Goal: Task Accomplishment & Management: Complete application form

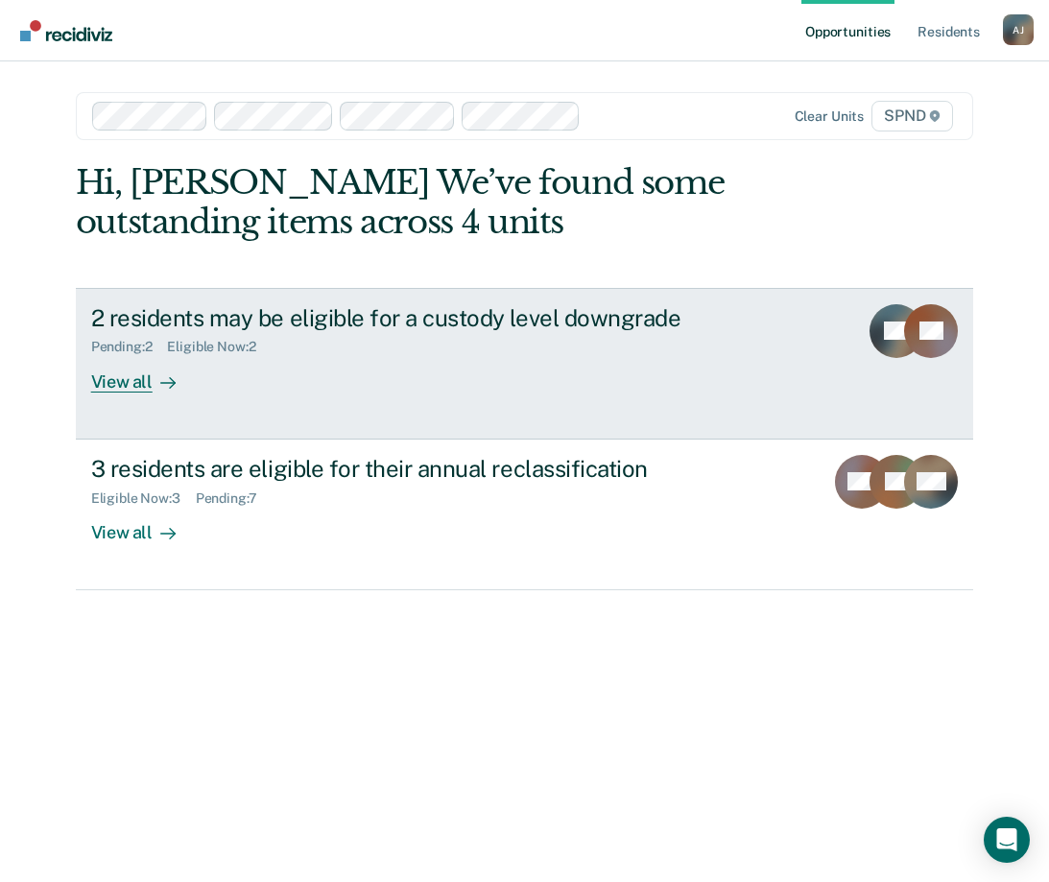
click at [125, 393] on link "2 residents may be eligible for a custody level downgrade Pending : 2 Eligible …" at bounding box center [525, 364] width 898 height 152
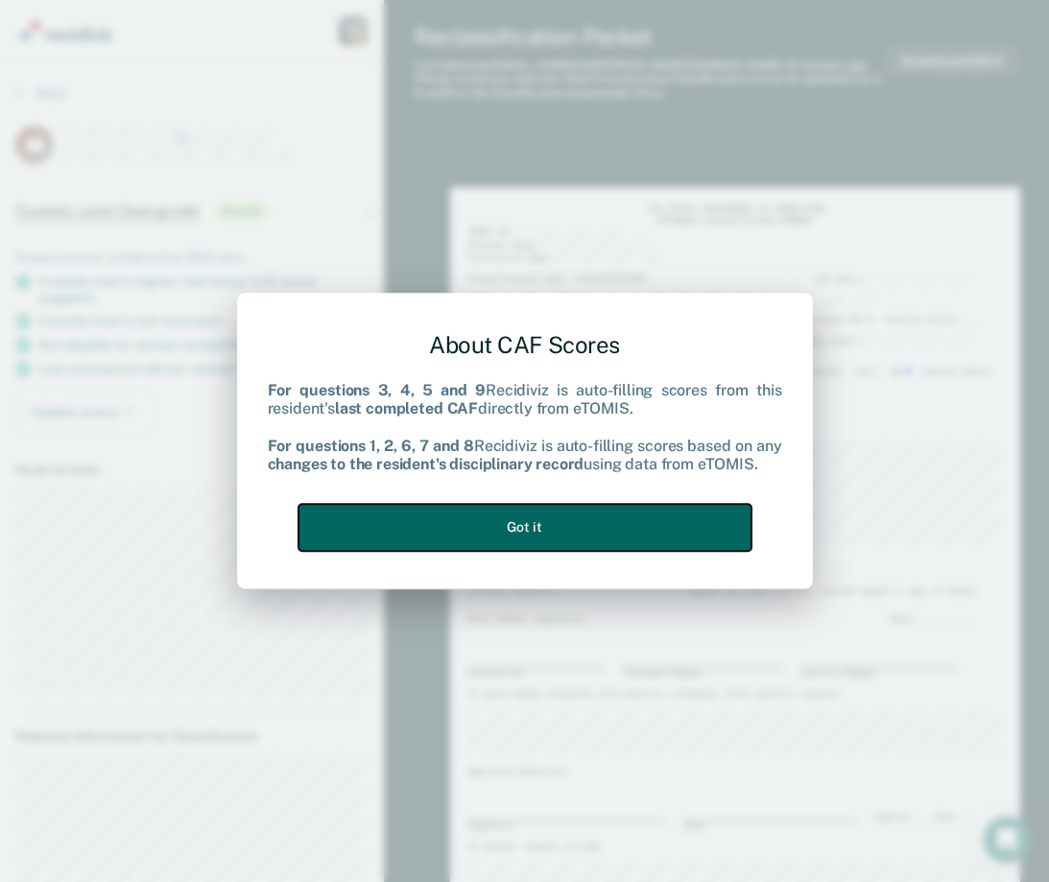
click at [596, 522] on button "Got it" at bounding box center [524, 527] width 453 height 47
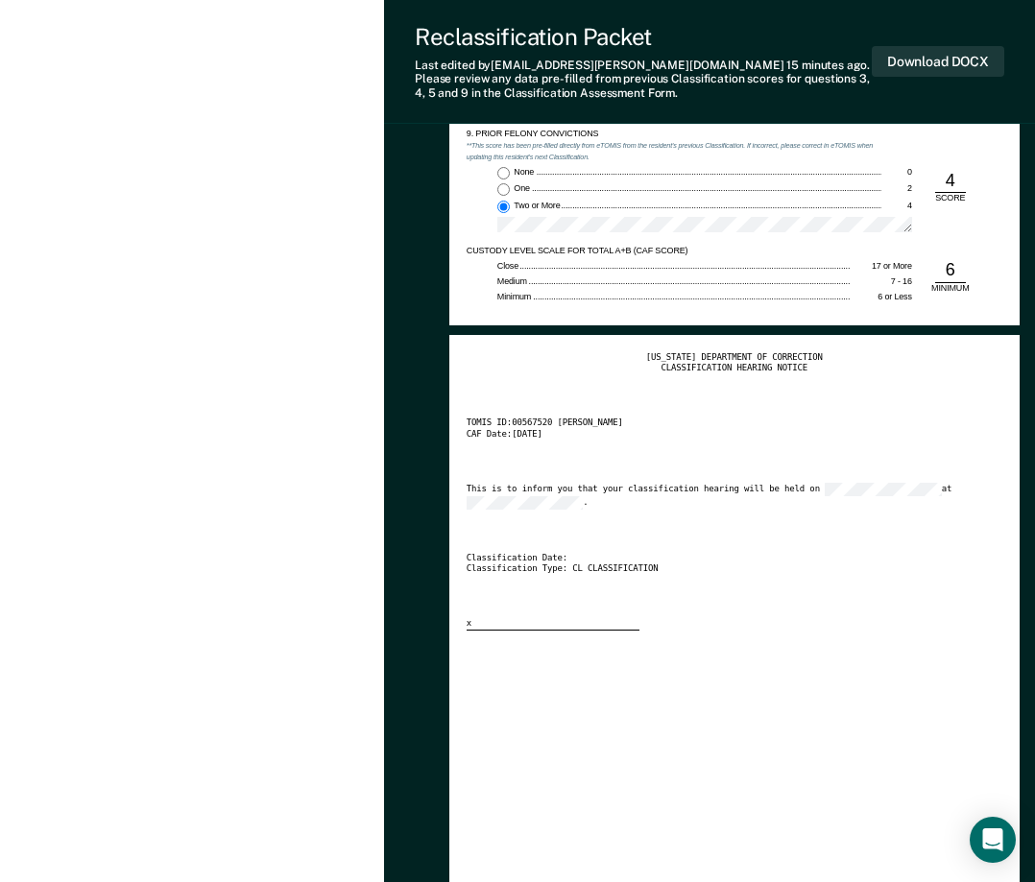
scroll to position [2172, 0]
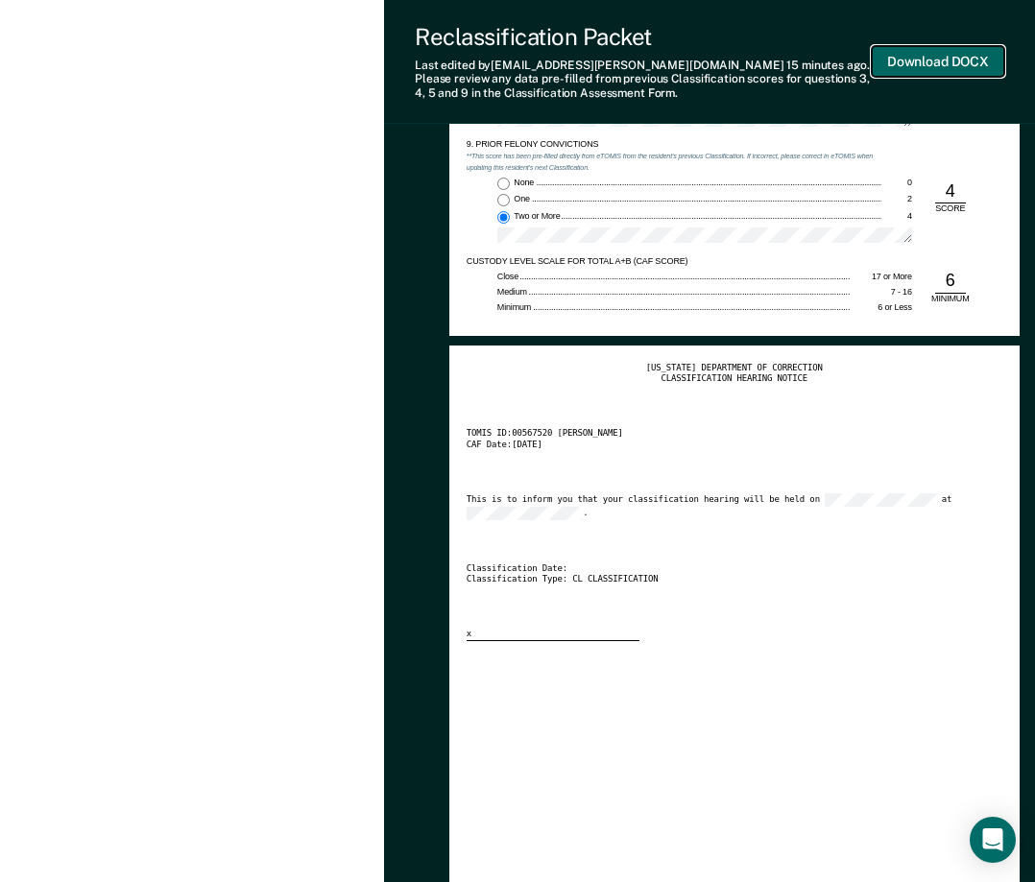
click at [901, 51] on button "Download DOCX" at bounding box center [937, 62] width 132 height 32
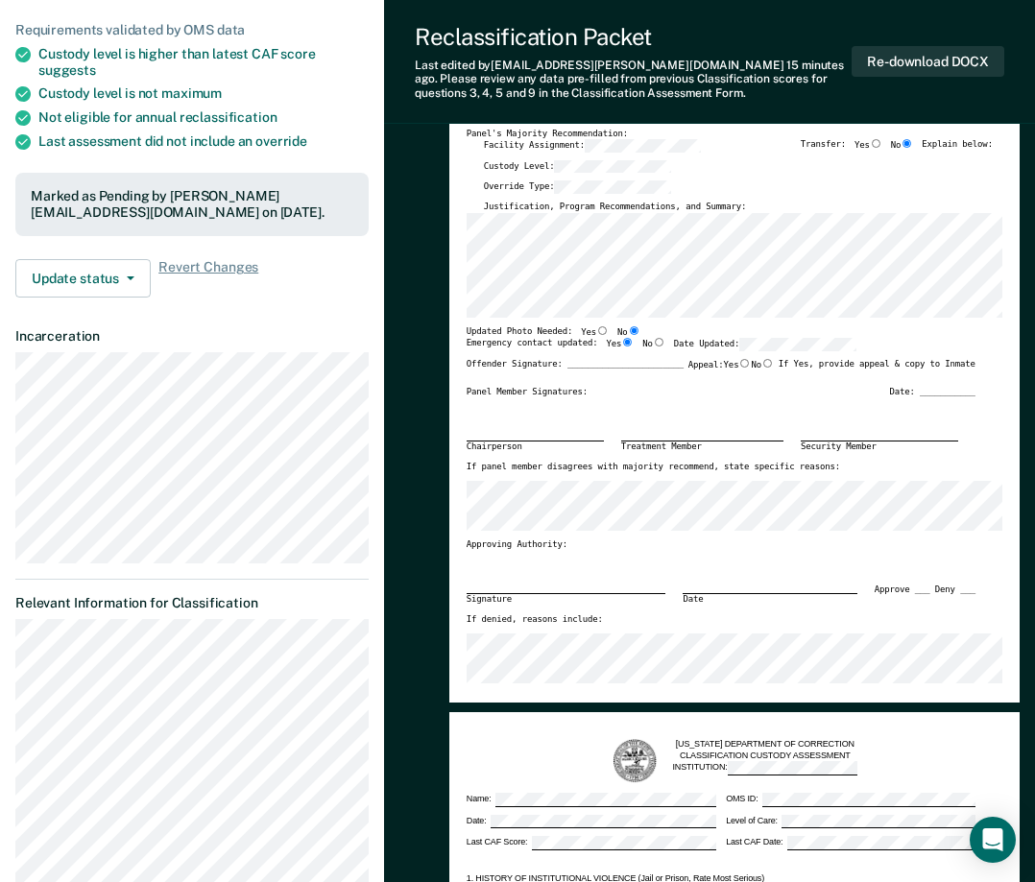
scroll to position [0, 0]
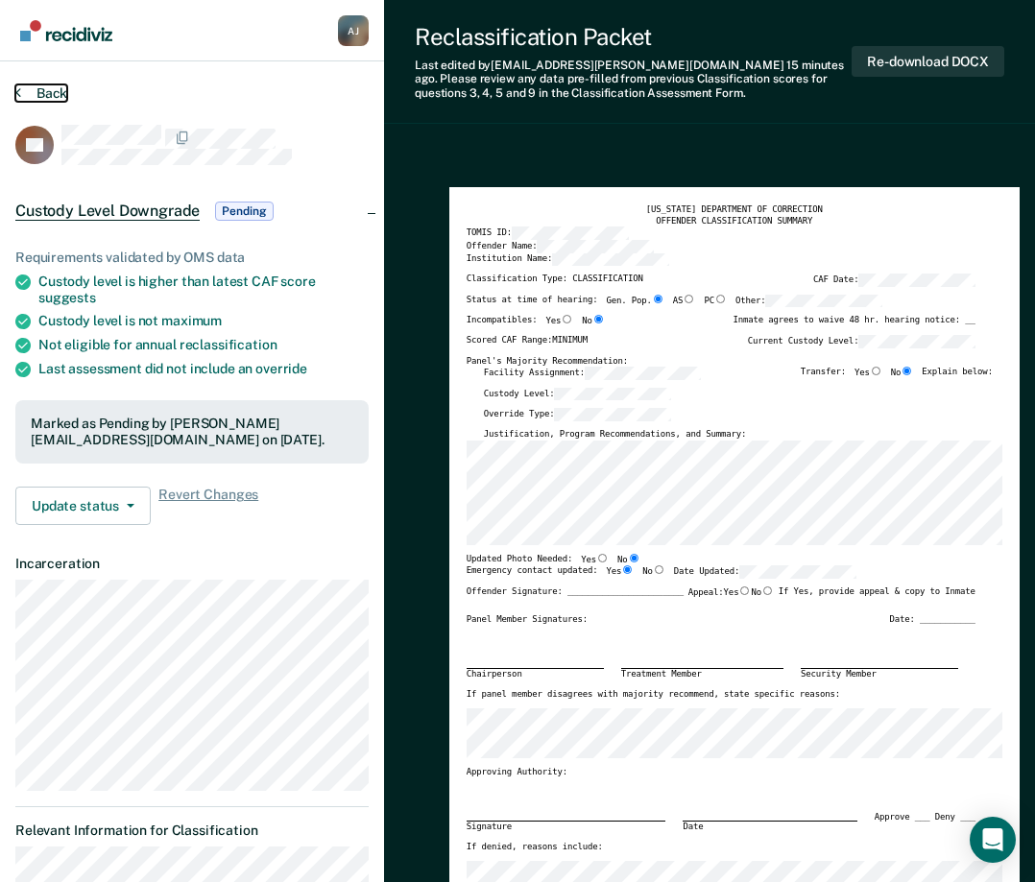
click at [46, 91] on button "Back" at bounding box center [41, 92] width 52 height 17
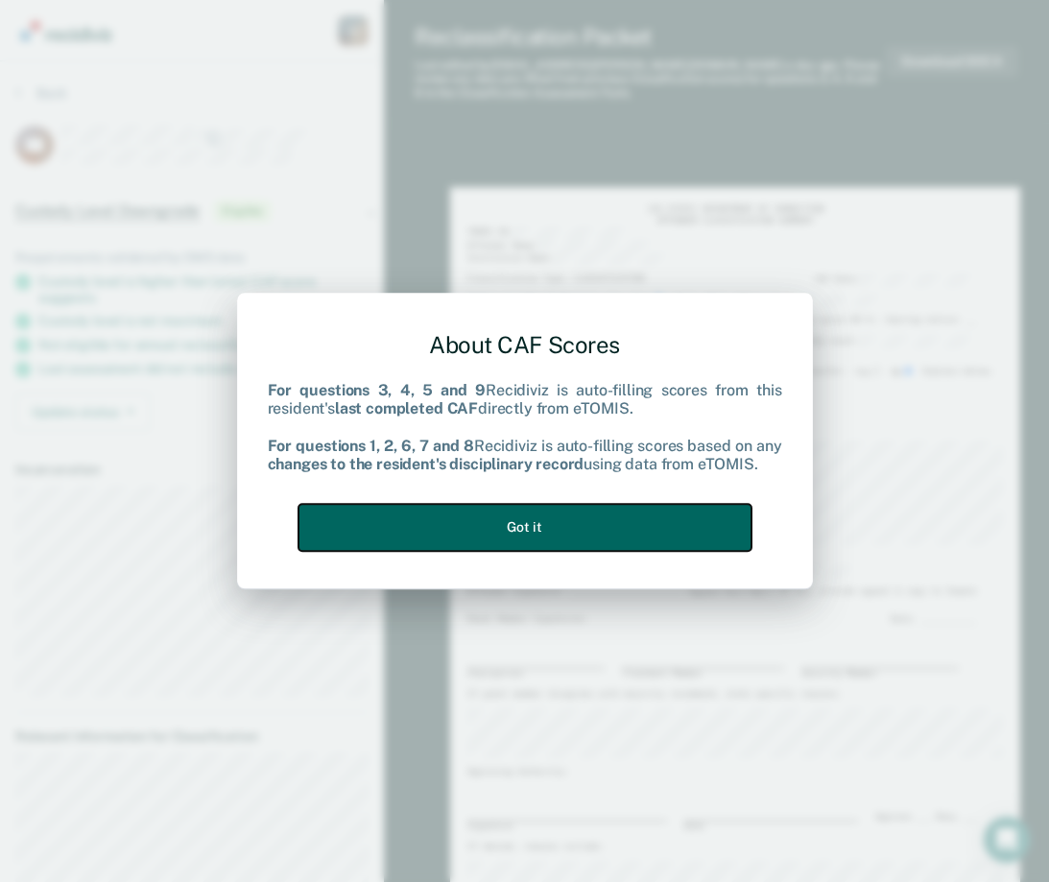
click at [634, 523] on button "Got it" at bounding box center [524, 527] width 453 height 47
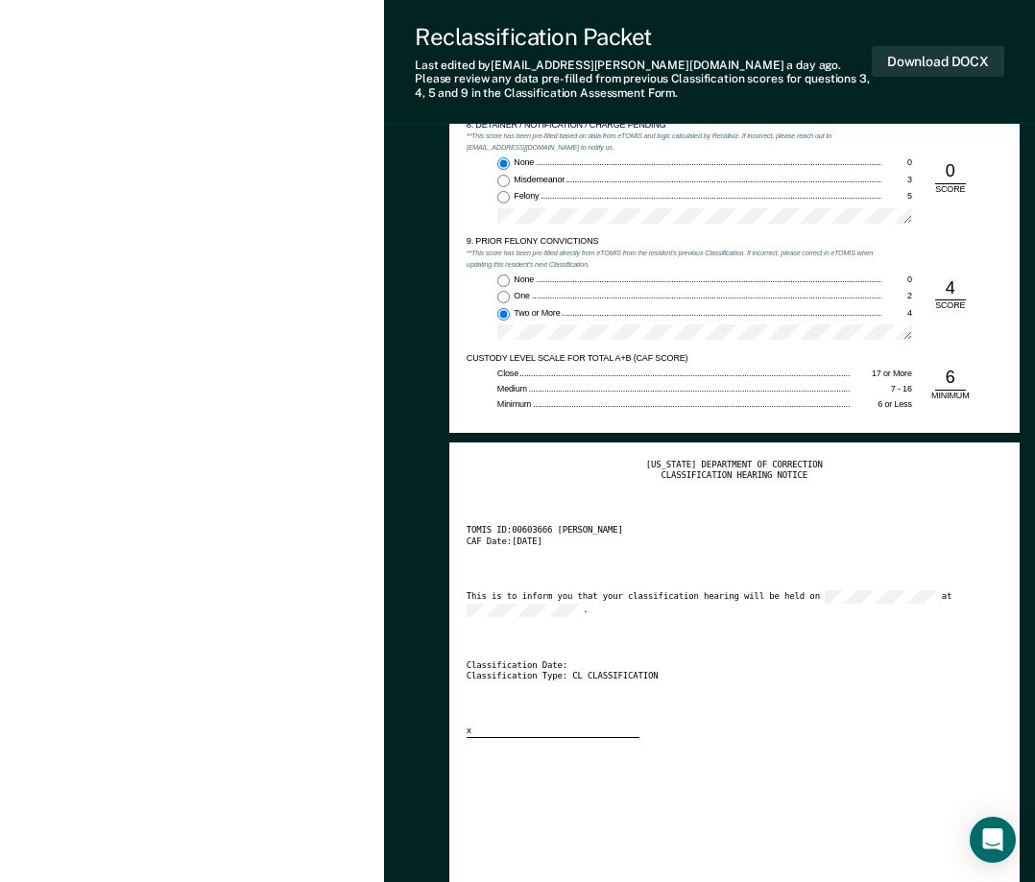
scroll to position [2063, 0]
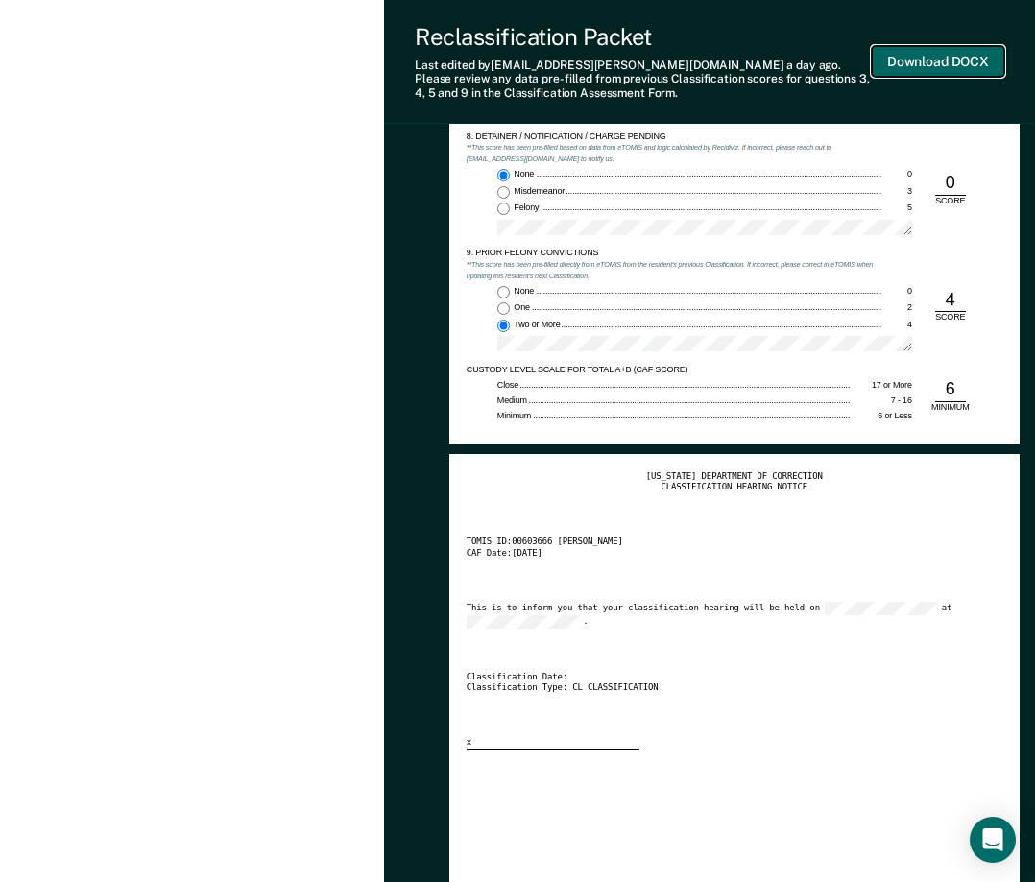
click at [900, 60] on button "Download DOCX" at bounding box center [937, 62] width 132 height 32
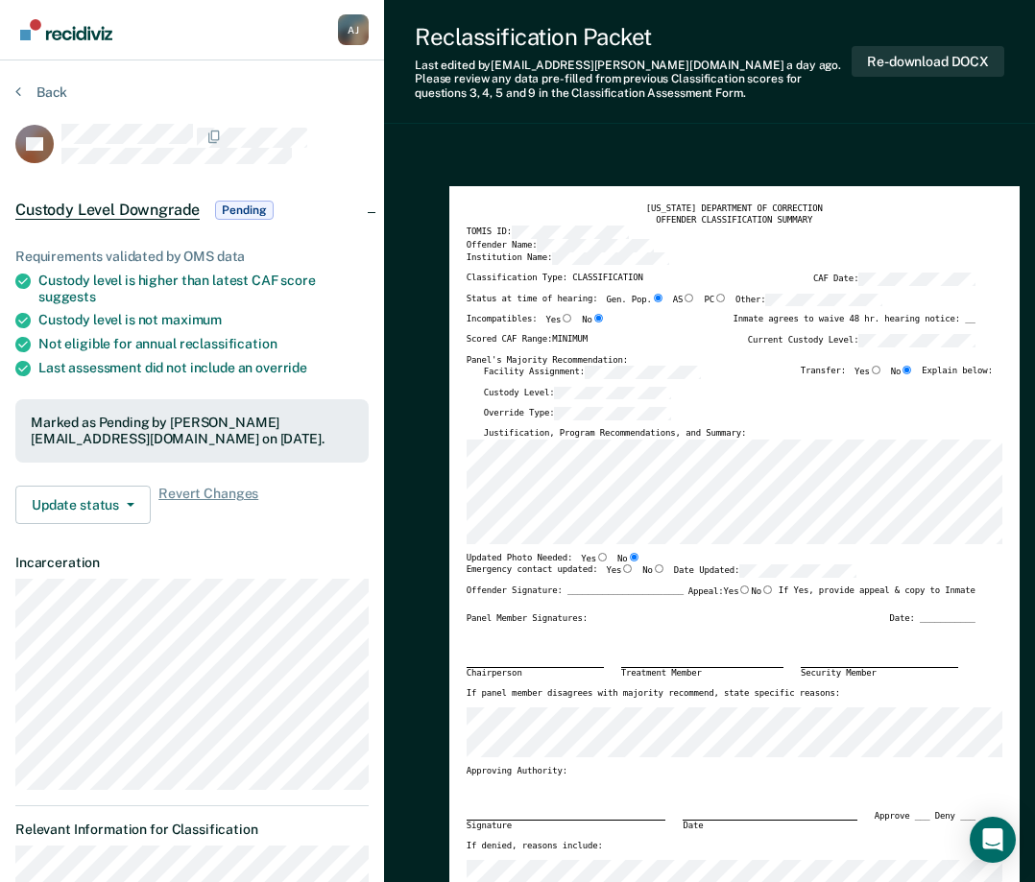
scroll to position [0, 0]
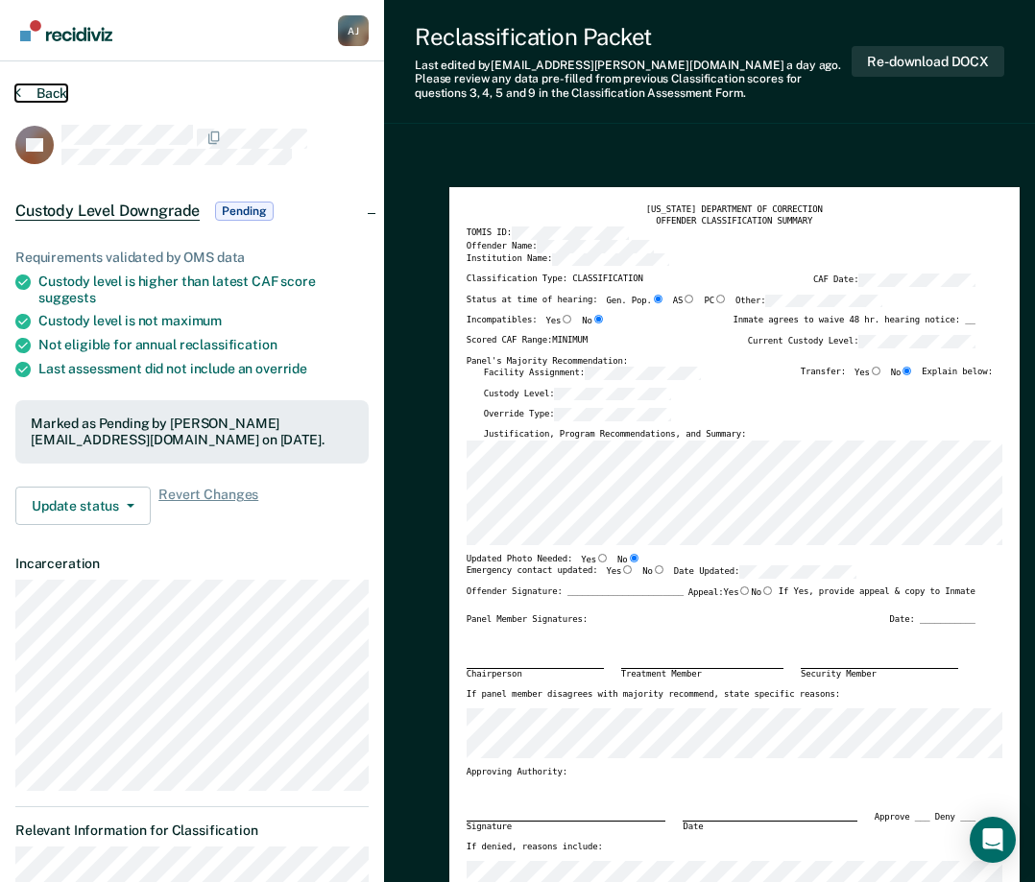
click at [46, 91] on button "Back" at bounding box center [41, 92] width 52 height 17
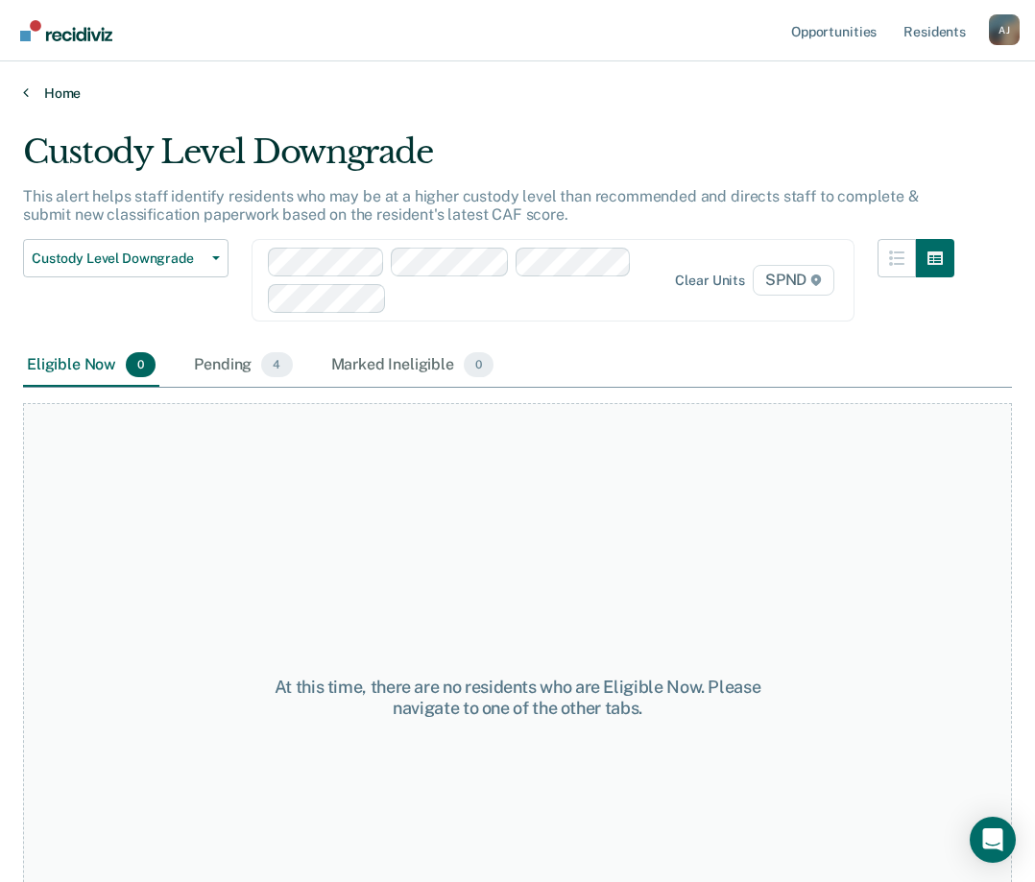
click at [50, 96] on link "Home" at bounding box center [517, 92] width 989 height 17
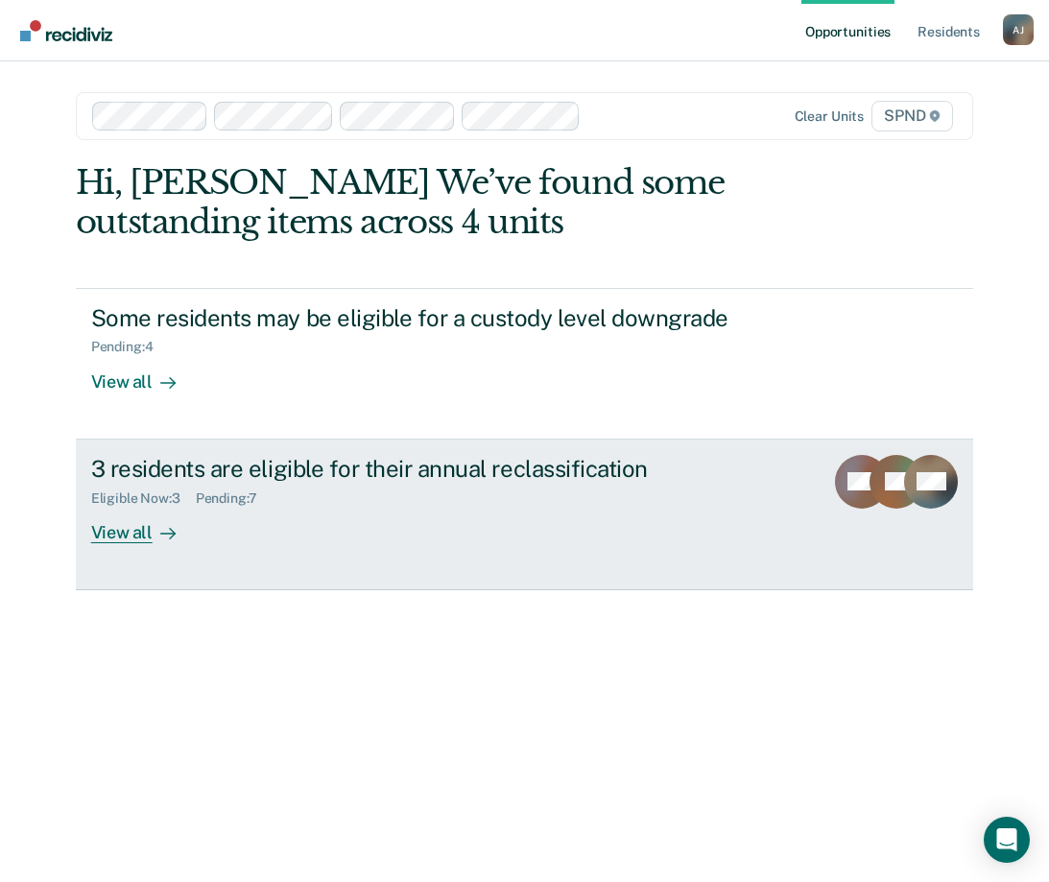
click at [141, 533] on div "View all" at bounding box center [144, 524] width 107 height 37
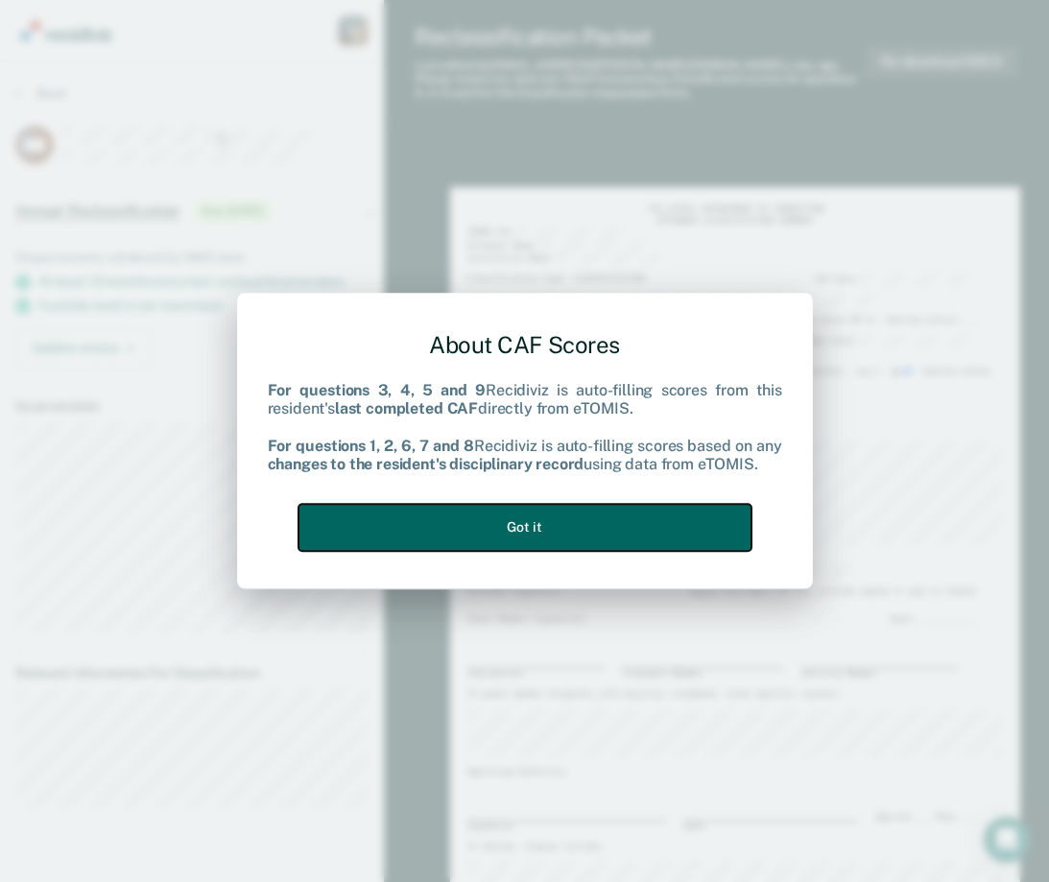
click at [560, 542] on button "Got it" at bounding box center [524, 527] width 453 height 47
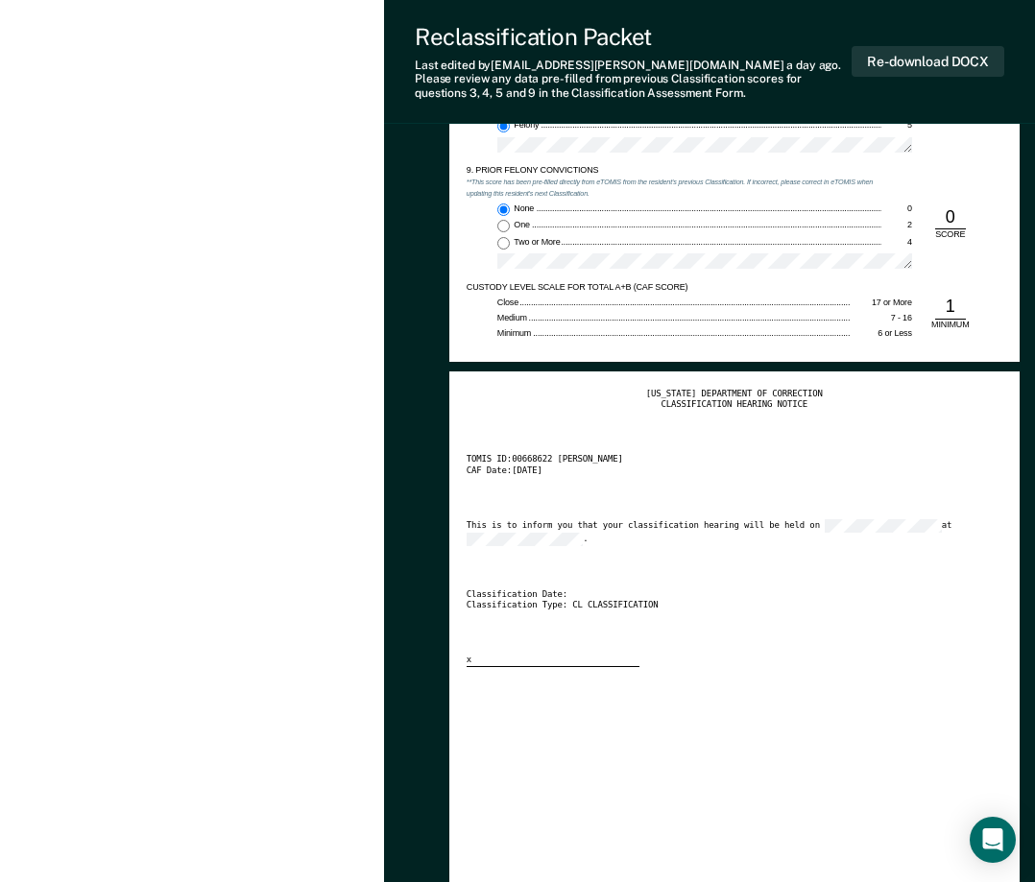
scroll to position [2138, 0]
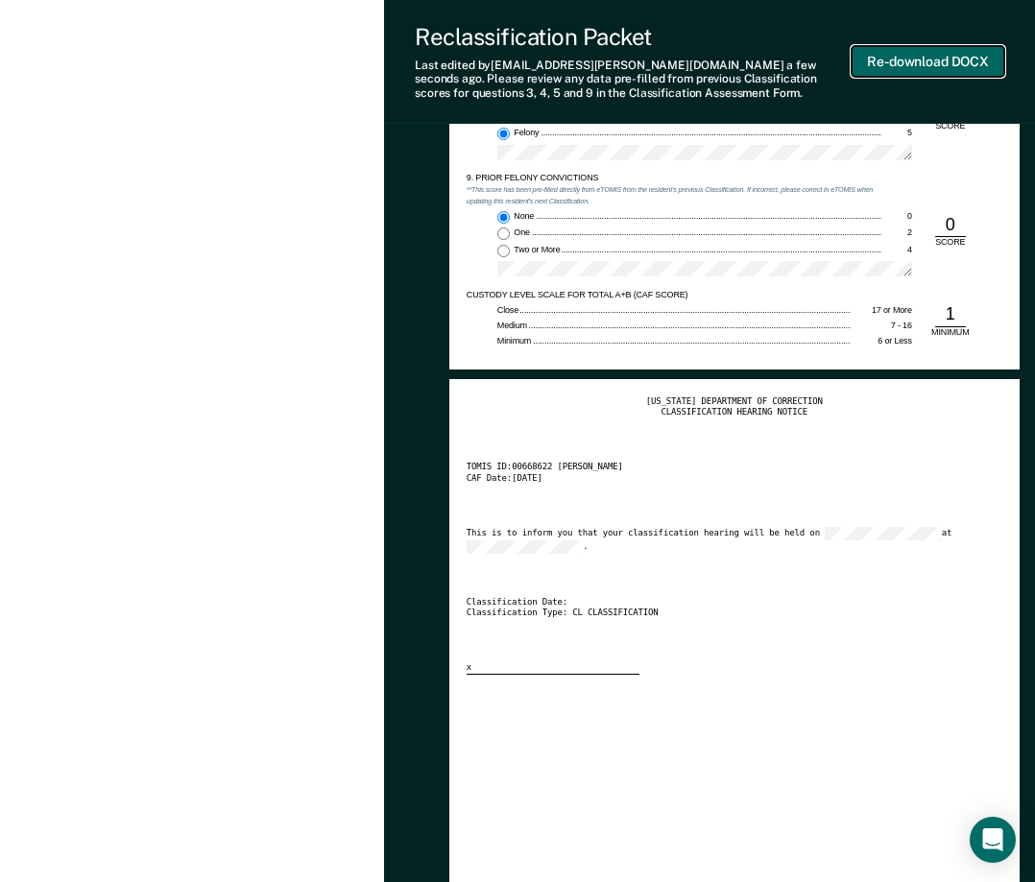
click at [925, 64] on button "Re-download DOCX" at bounding box center [927, 62] width 153 height 32
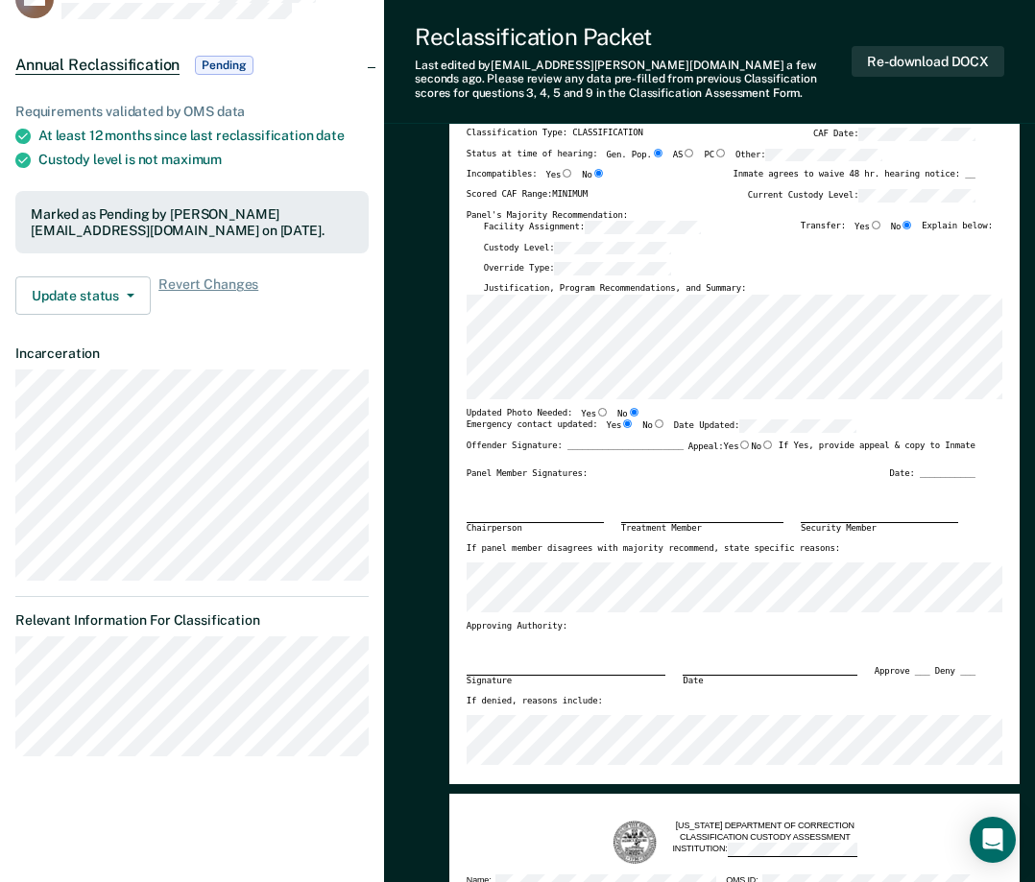
scroll to position [0, 0]
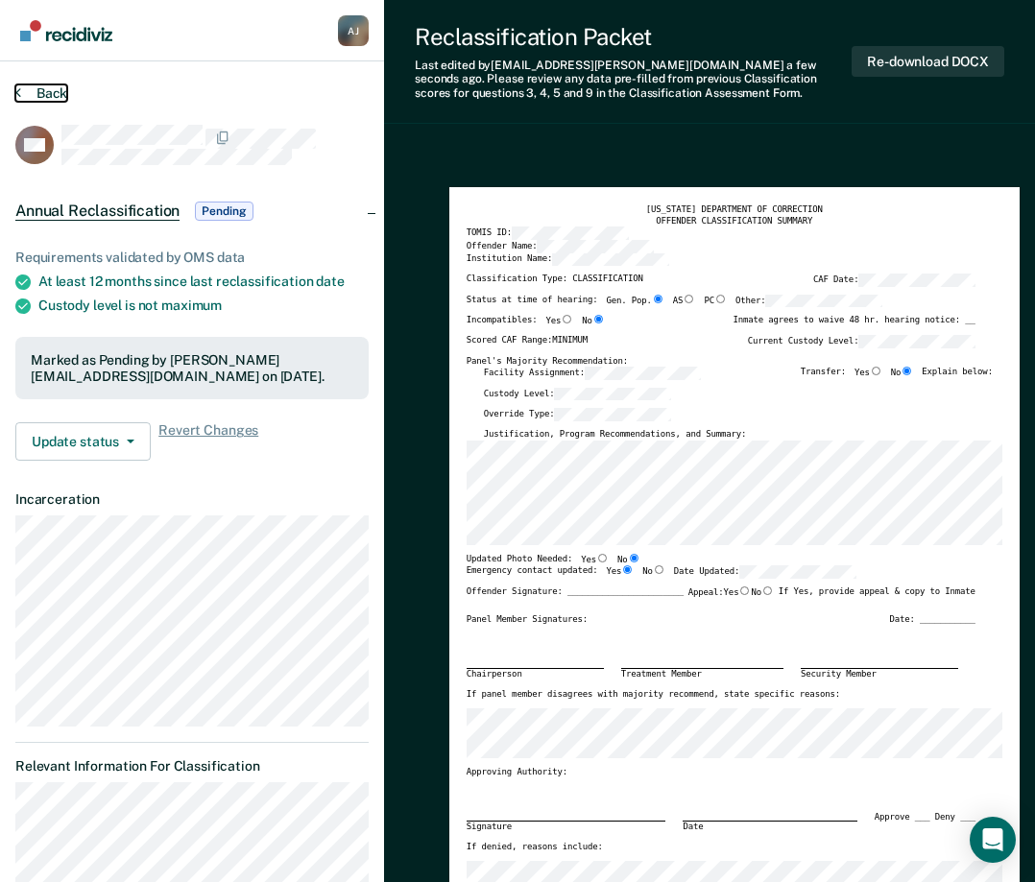
click at [15, 87] on icon at bounding box center [18, 91] width 6 height 15
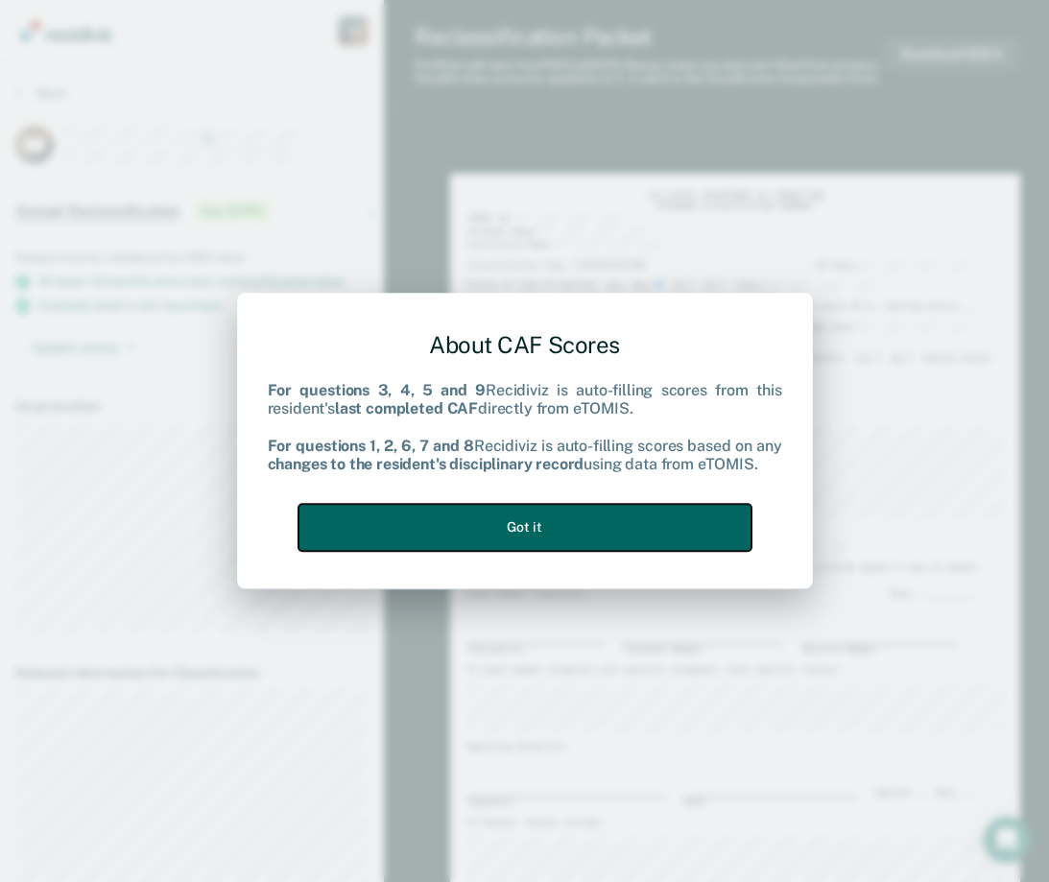
click at [456, 536] on button "Got it" at bounding box center [524, 527] width 453 height 47
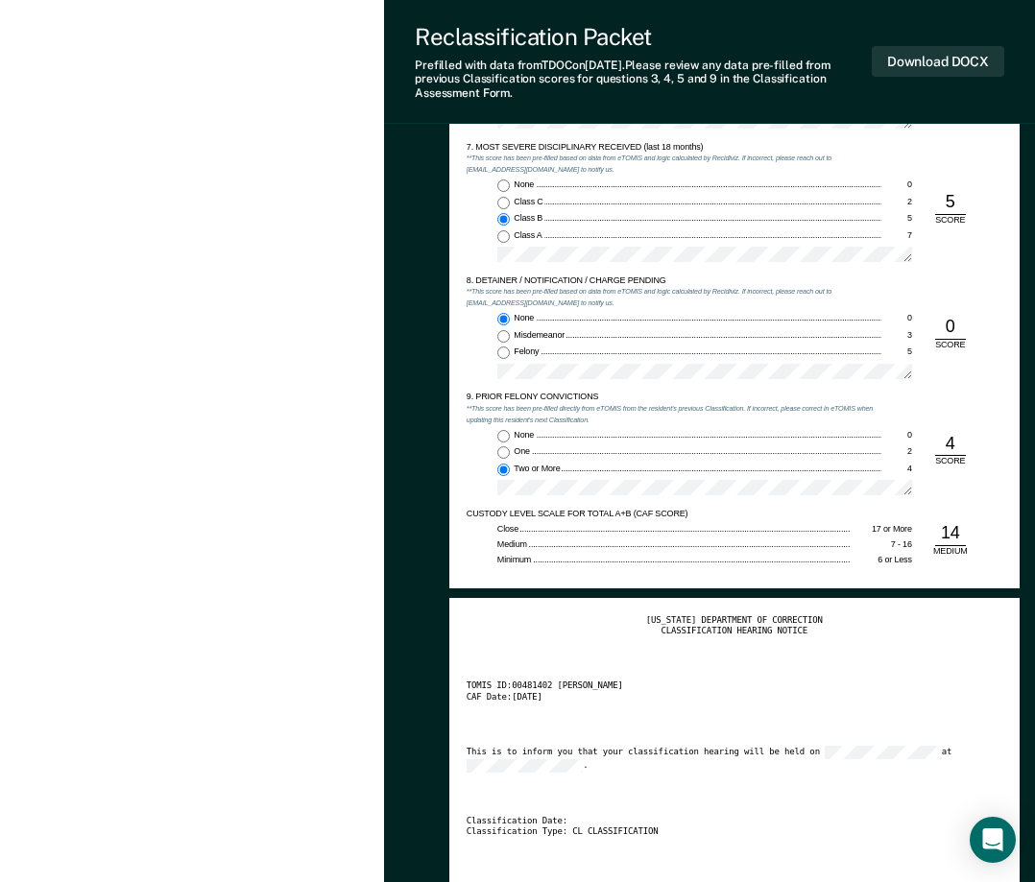
drag, startPoint x: 892, startPoint y: 441, endPoint x: 885, endPoint y: 450, distance: 11.7
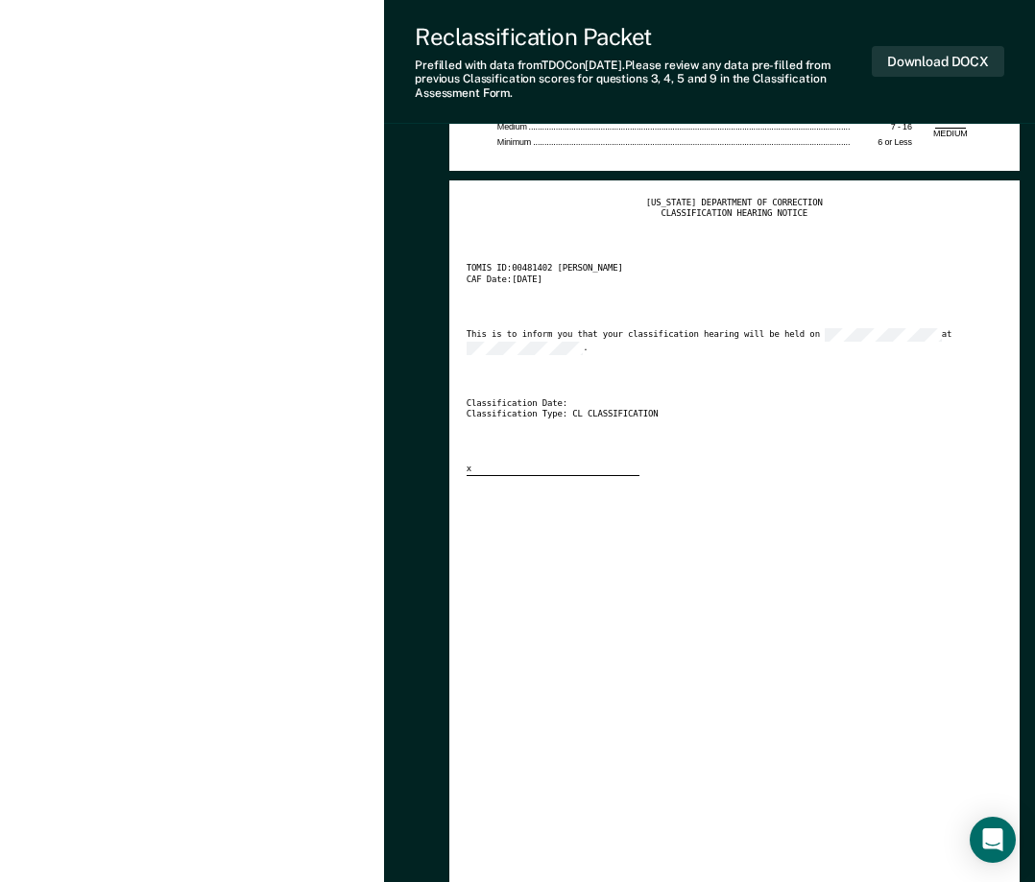
scroll to position [2303, 0]
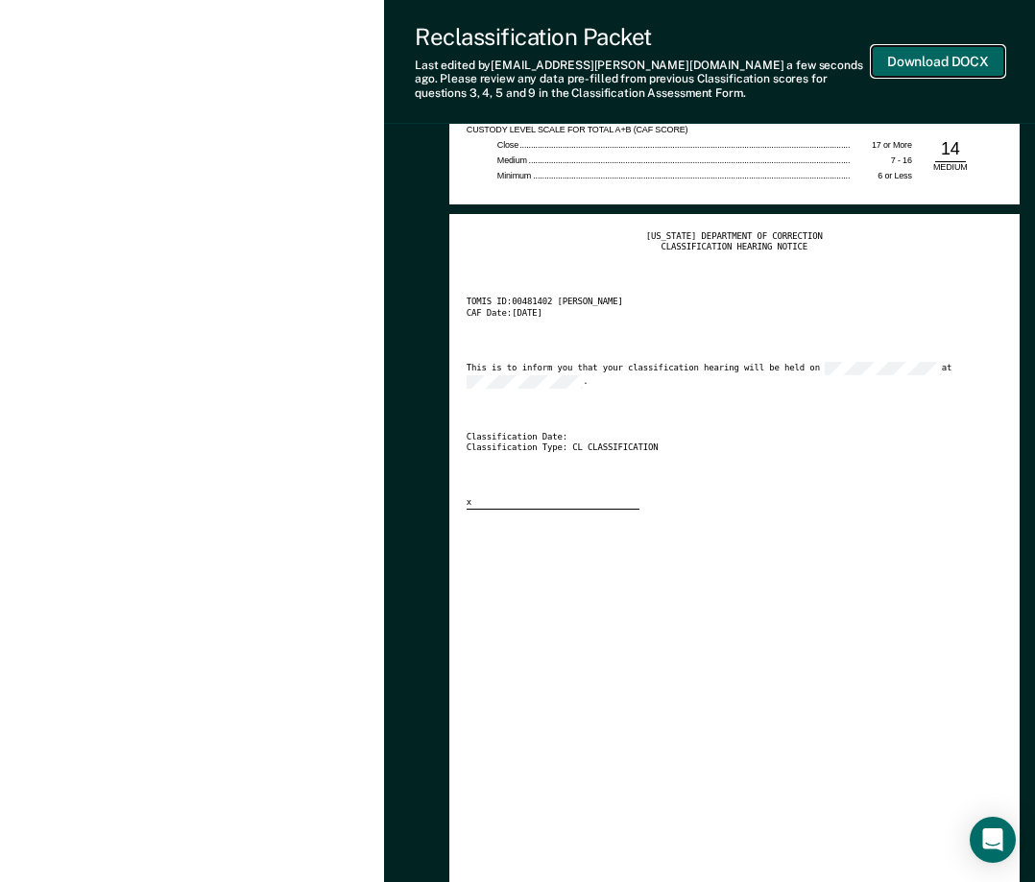
click at [928, 63] on button "Download DOCX" at bounding box center [937, 62] width 132 height 32
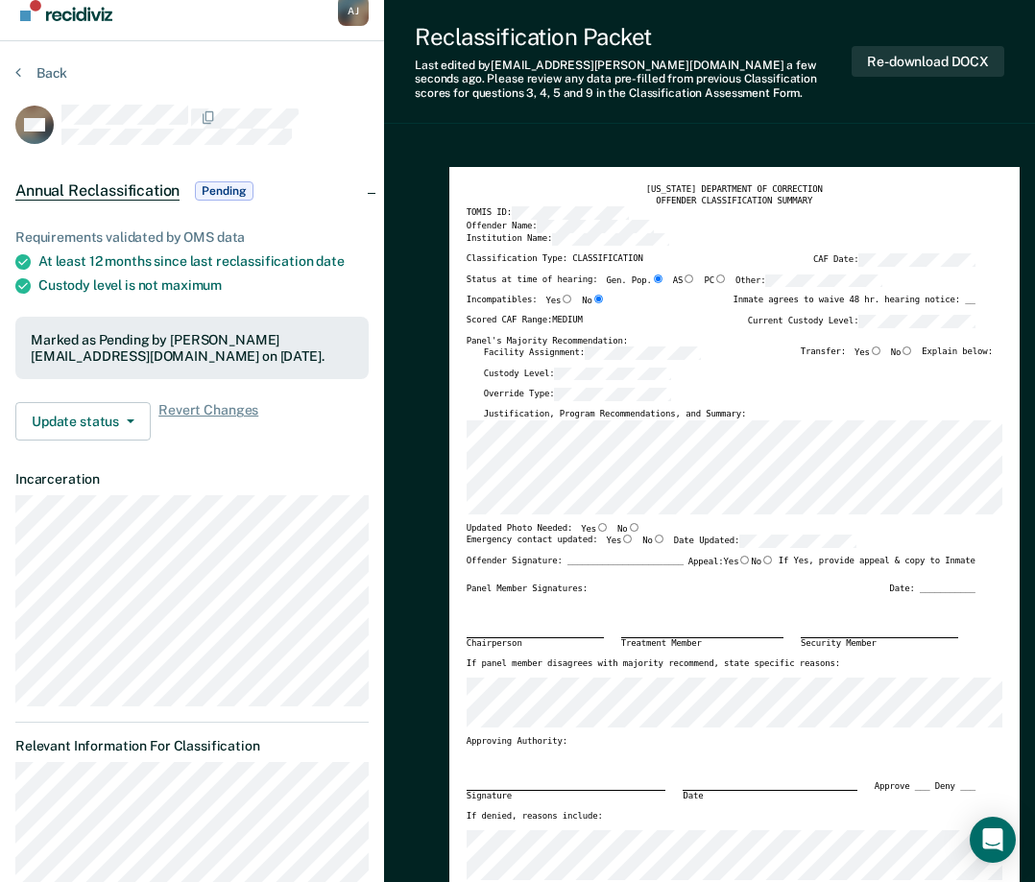
scroll to position [0, 0]
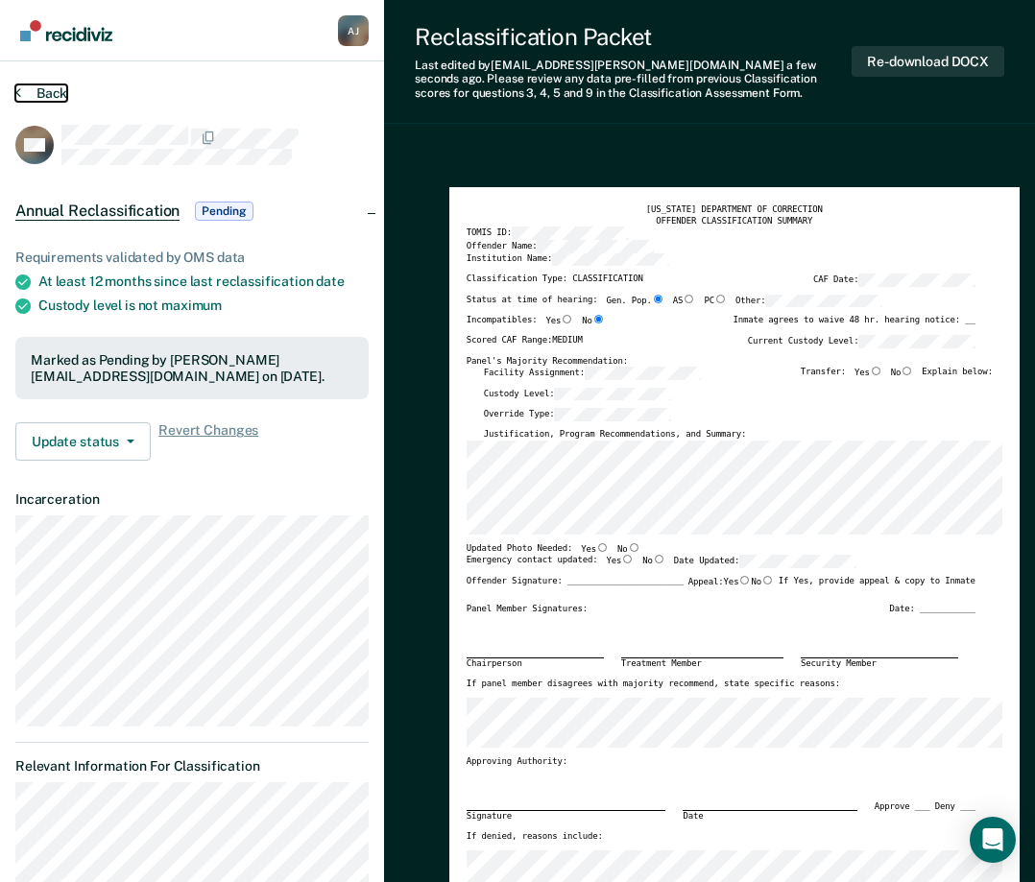
click at [33, 94] on button "Back" at bounding box center [41, 92] width 52 height 17
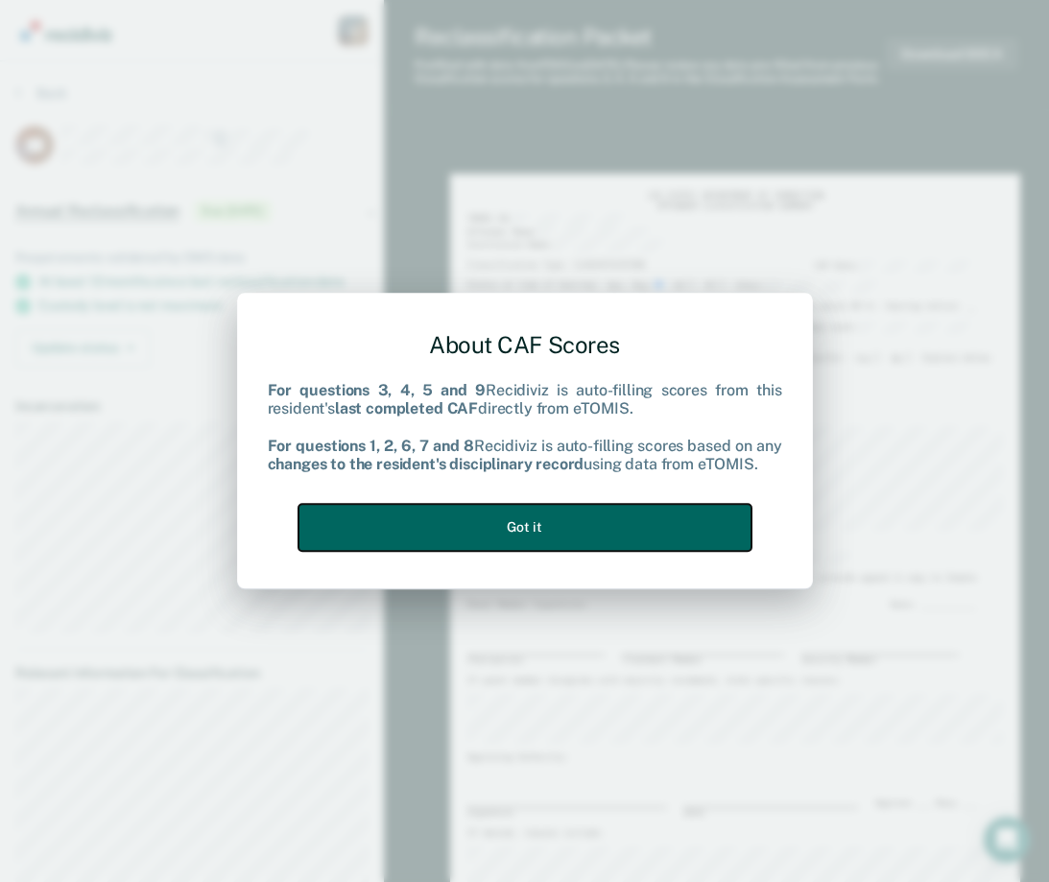
click at [527, 543] on button "Got it" at bounding box center [524, 527] width 453 height 47
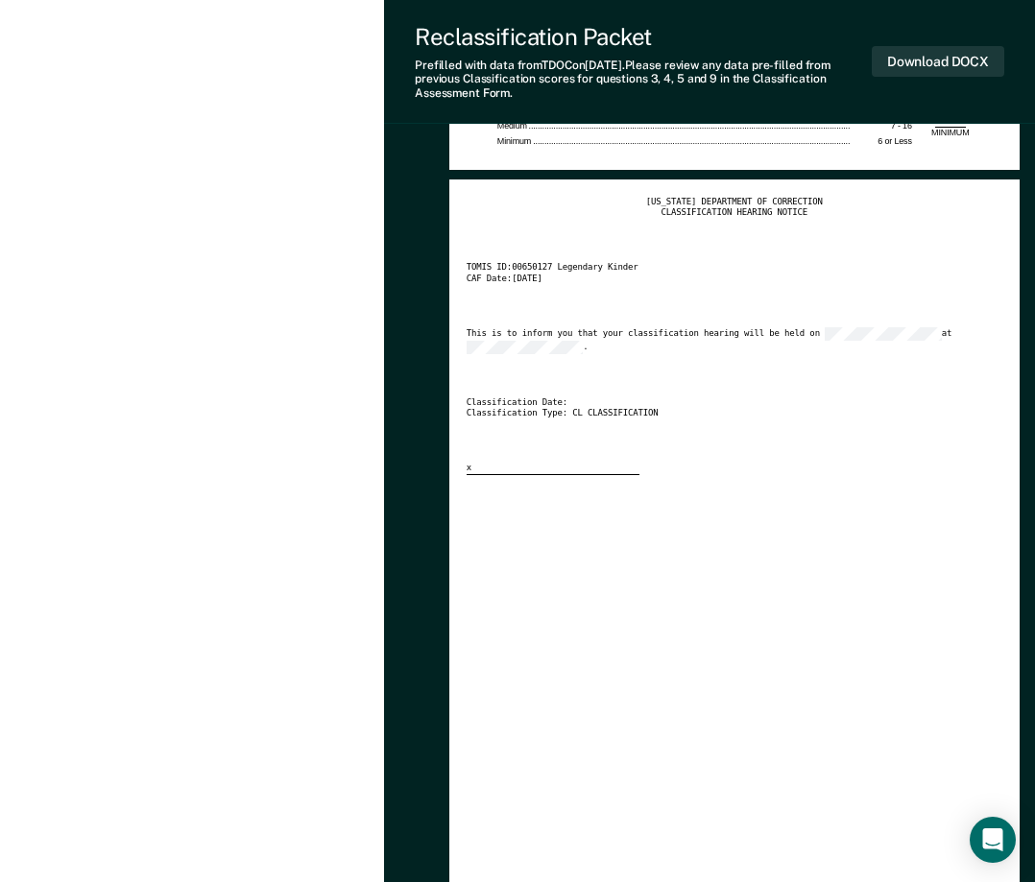
scroll to position [2086, 0]
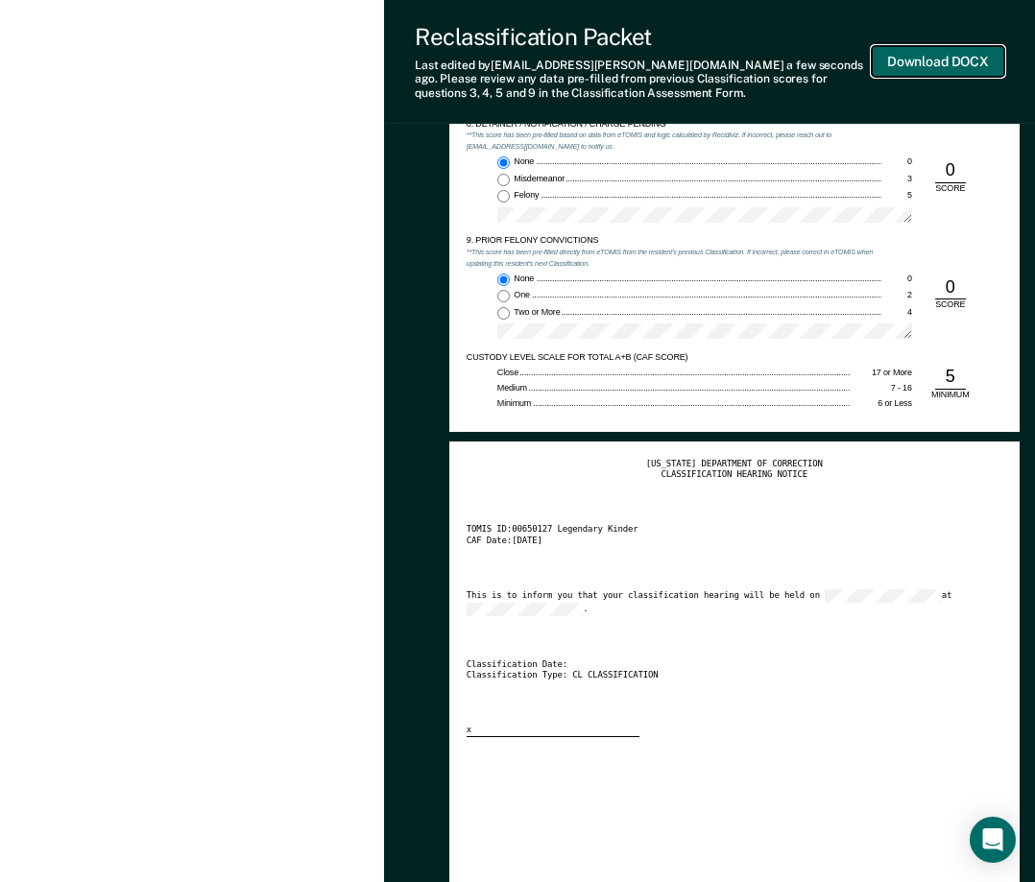
click at [936, 54] on button "Download DOCX" at bounding box center [937, 62] width 132 height 32
type textarea "x"
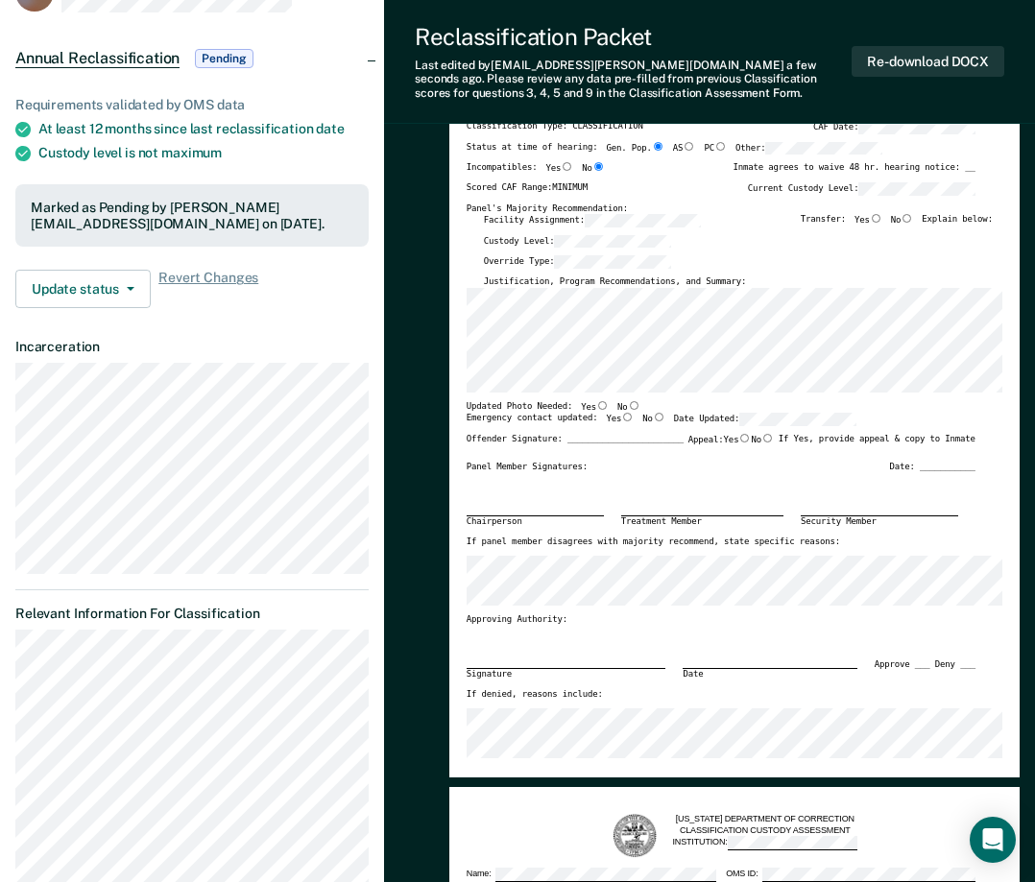
scroll to position [0, 0]
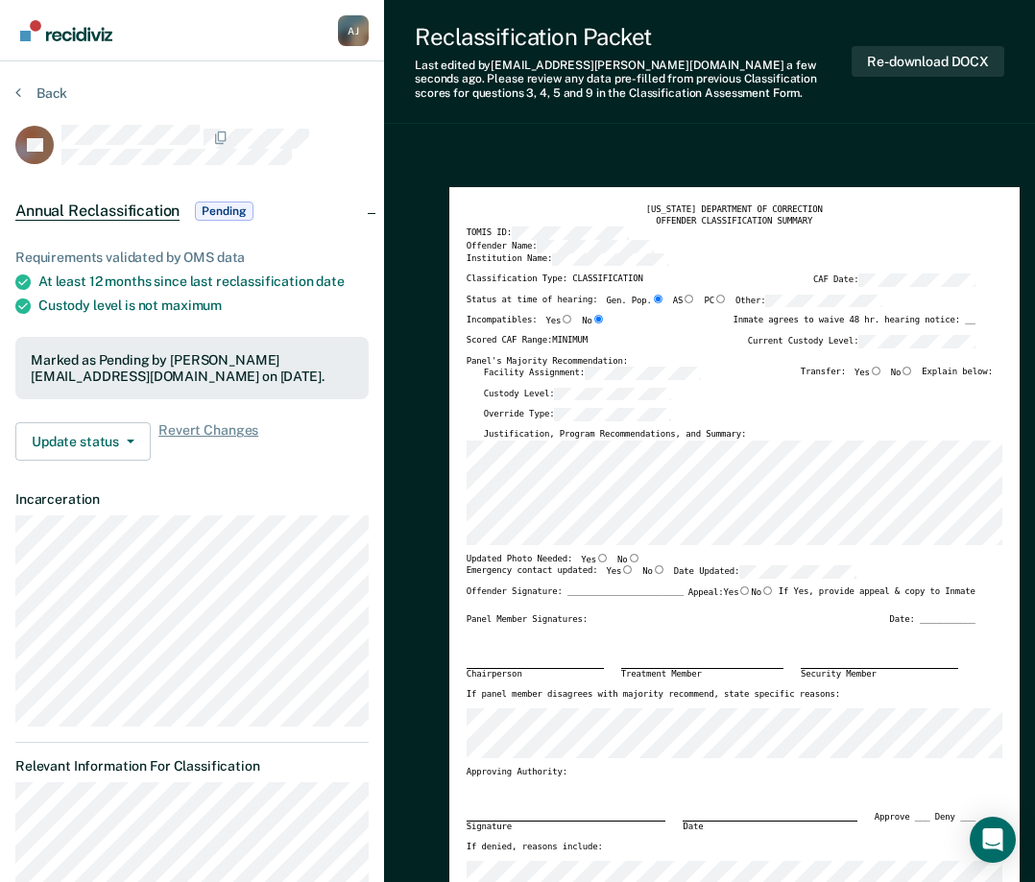
click at [53, 103] on div "Back" at bounding box center [191, 104] width 353 height 40
click at [51, 96] on button "Back" at bounding box center [41, 92] width 52 height 17
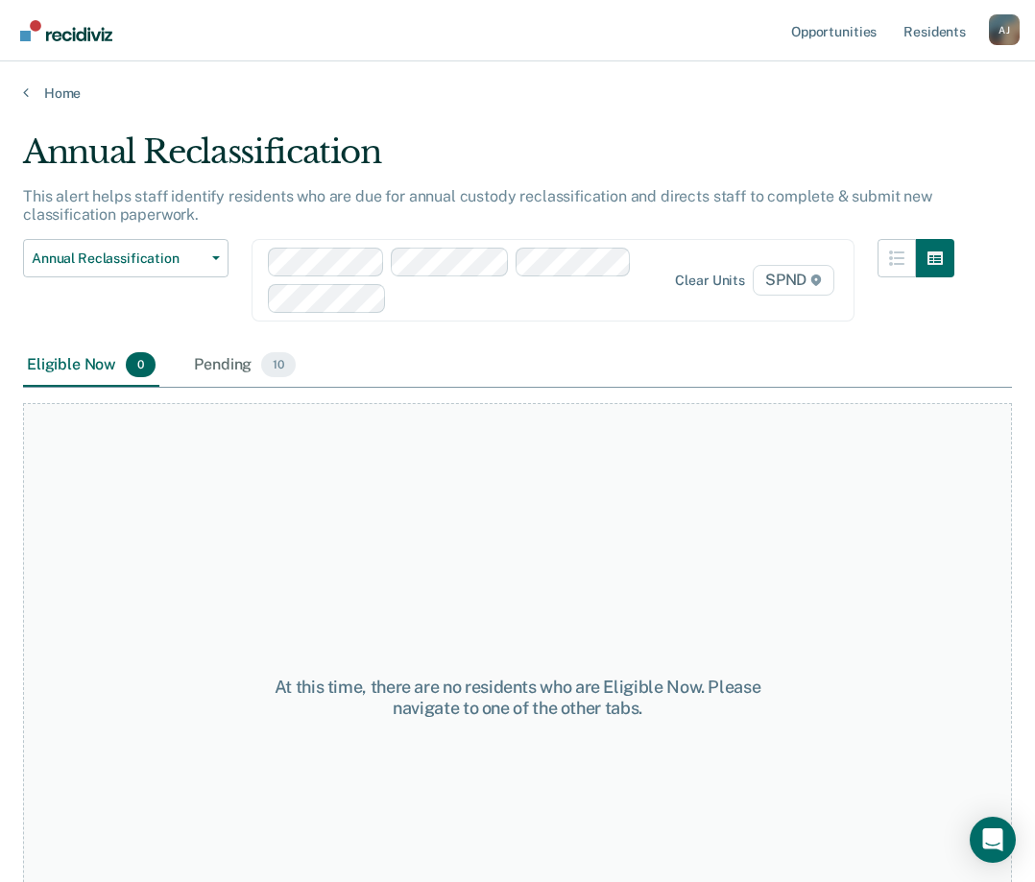
drag, startPoint x: 47, startPoint y: 109, endPoint x: 46, endPoint y: 97, distance: 12.5
click at [47, 108] on main "Annual Reclassification This alert helps staff identify residents who are due f…" at bounding box center [517, 489] width 1035 height 774
click at [45, 97] on link "Home" at bounding box center [517, 92] width 989 height 17
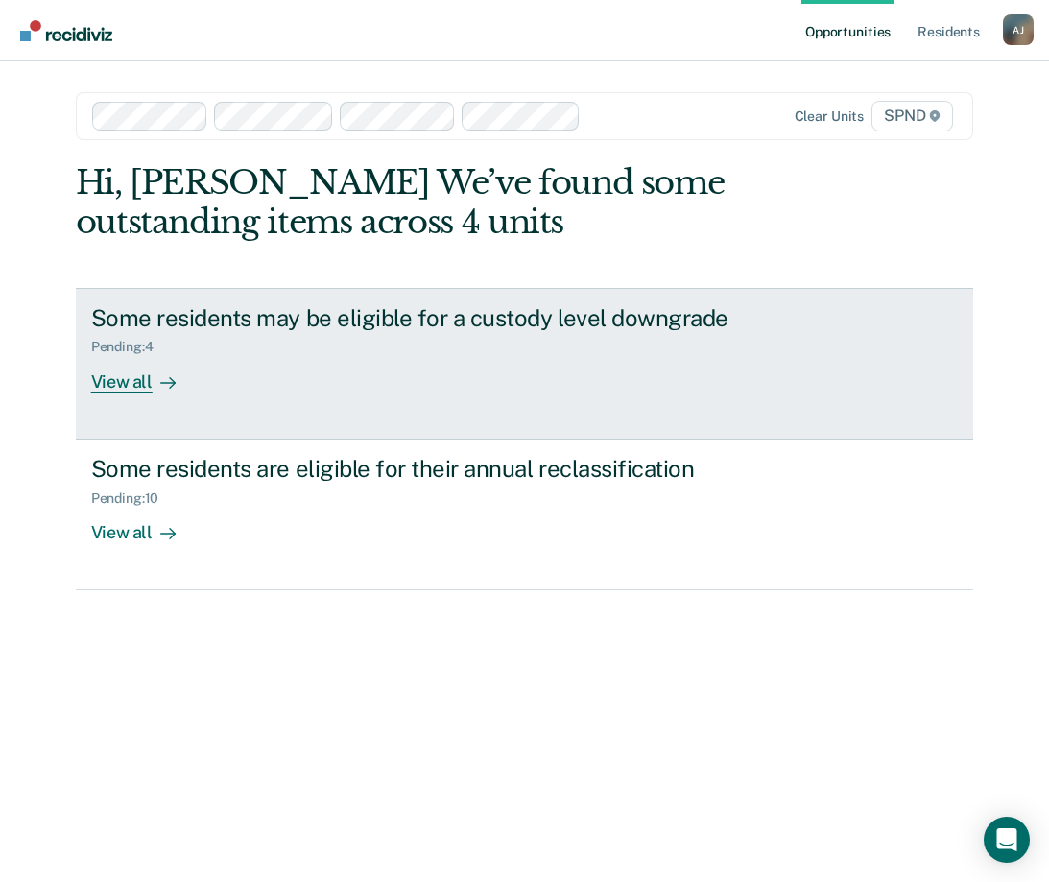
click at [141, 379] on div "View all" at bounding box center [144, 373] width 107 height 37
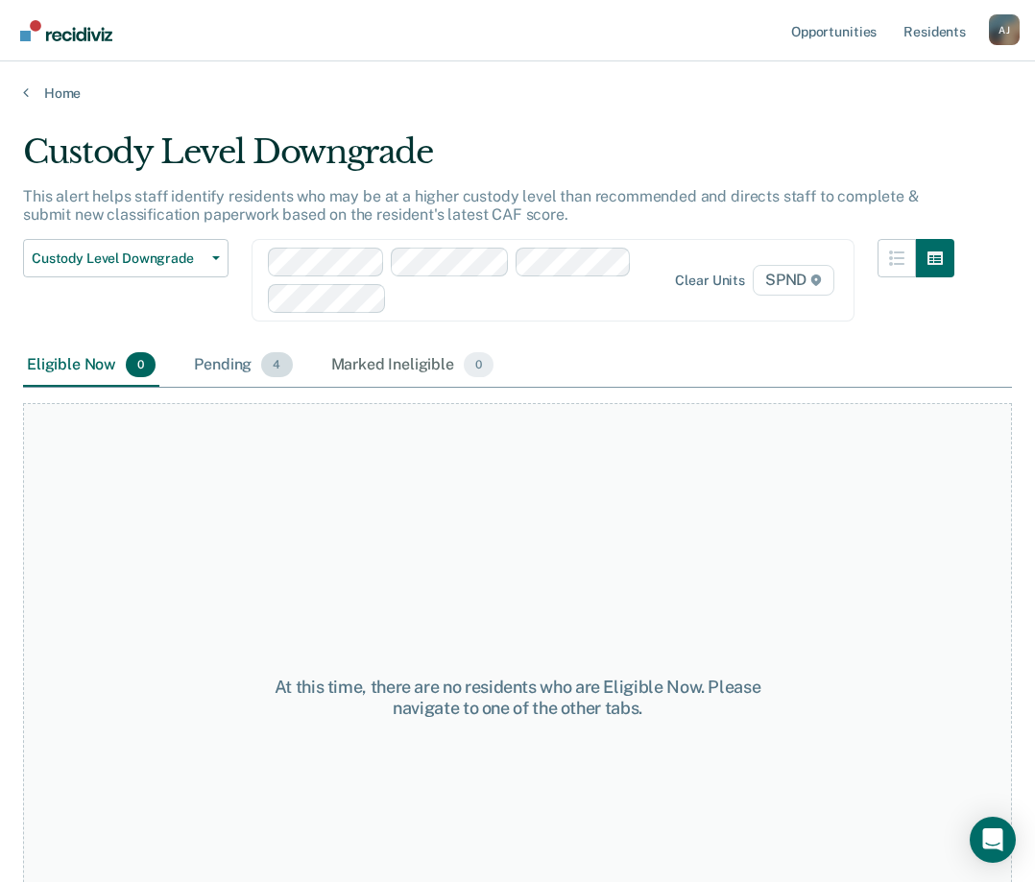
click at [222, 366] on div "Pending 4" at bounding box center [243, 366] width 106 height 42
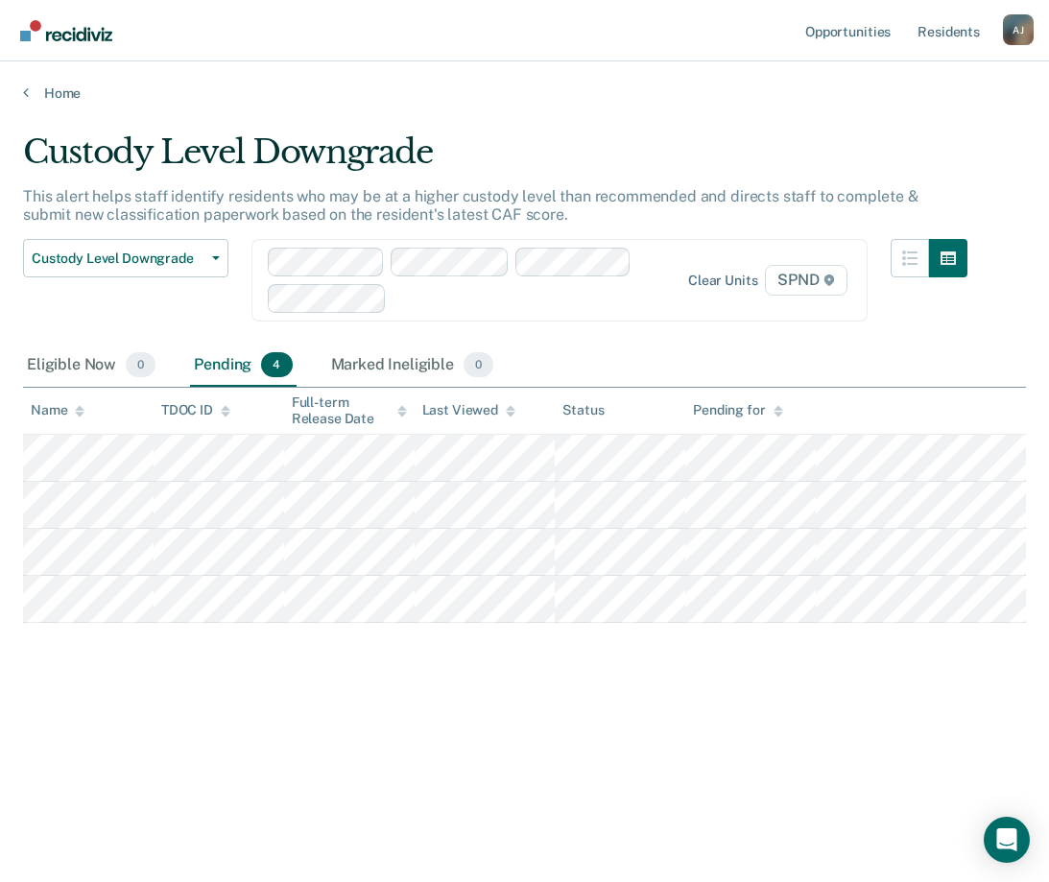
click at [18, 99] on div "Home" at bounding box center [524, 81] width 1049 height 40
click at [29, 87] on link "Home" at bounding box center [524, 92] width 1003 height 17
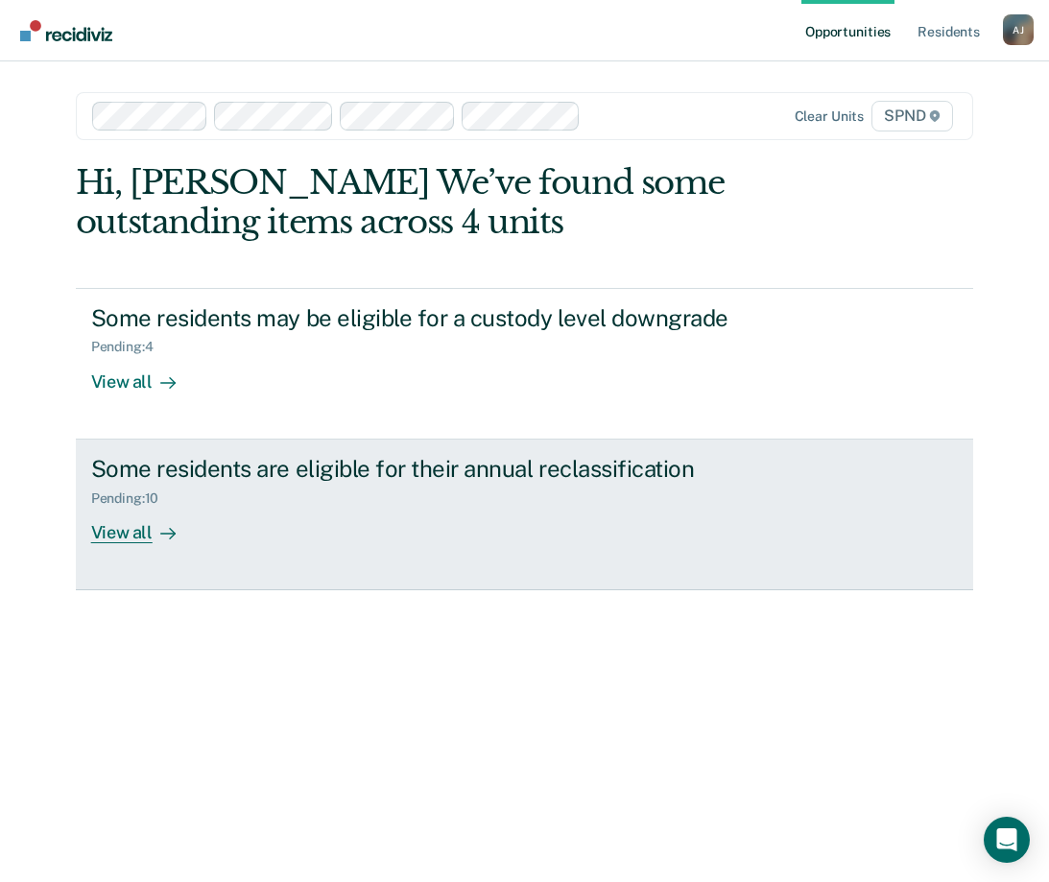
click at [145, 545] on link "Some residents are eligible for their annual reclassification Pending : 10 View…" at bounding box center [525, 515] width 898 height 151
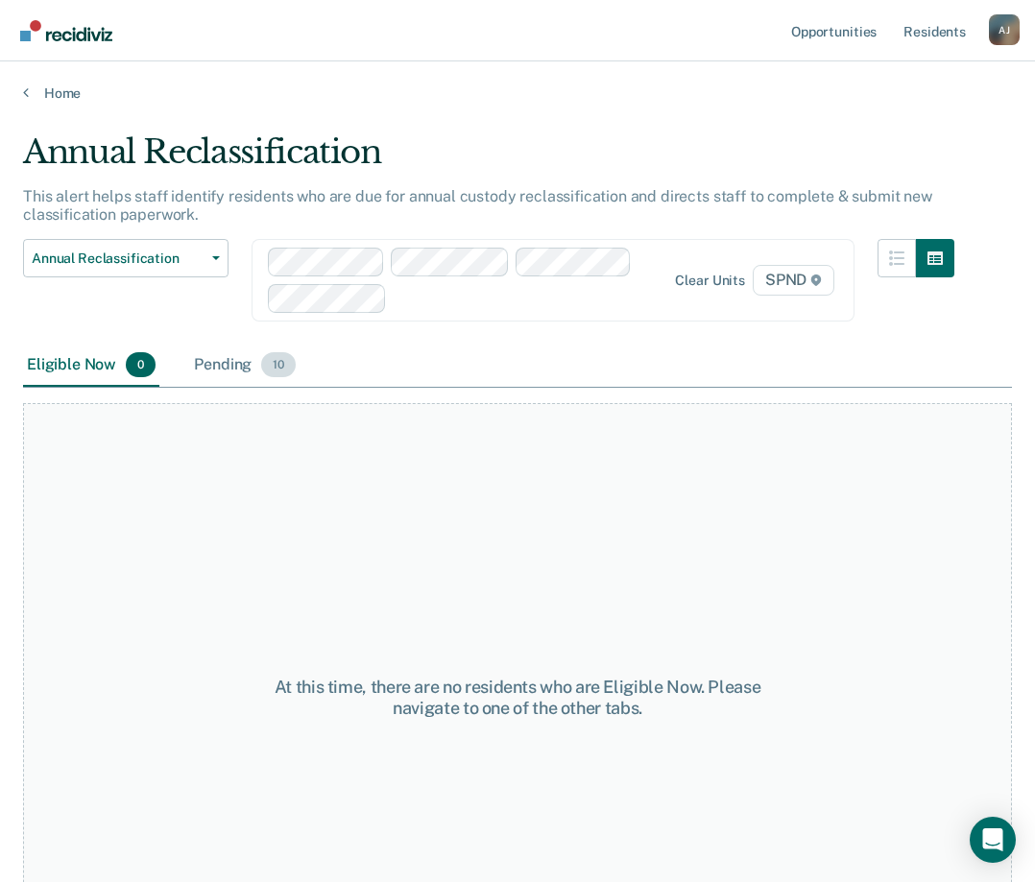
click at [239, 371] on div "Pending 10" at bounding box center [244, 366] width 109 height 42
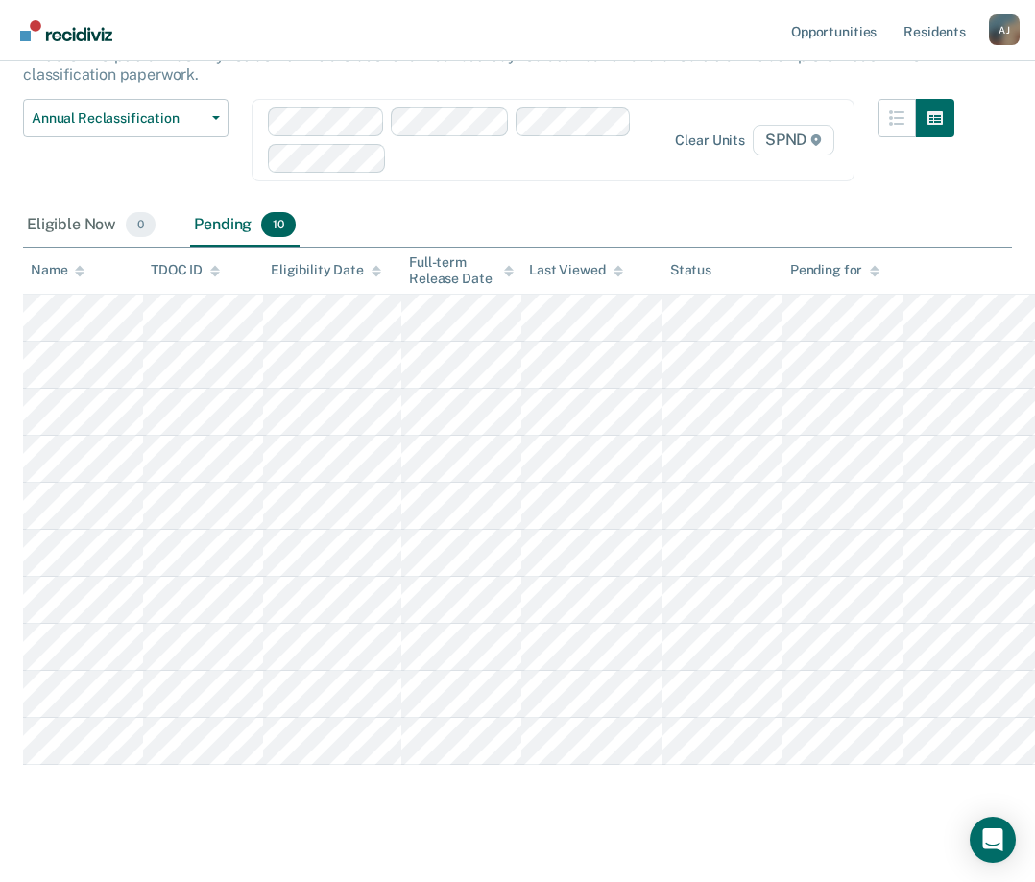
scroll to position [161, 0]
